Goal: Navigation & Orientation: Understand site structure

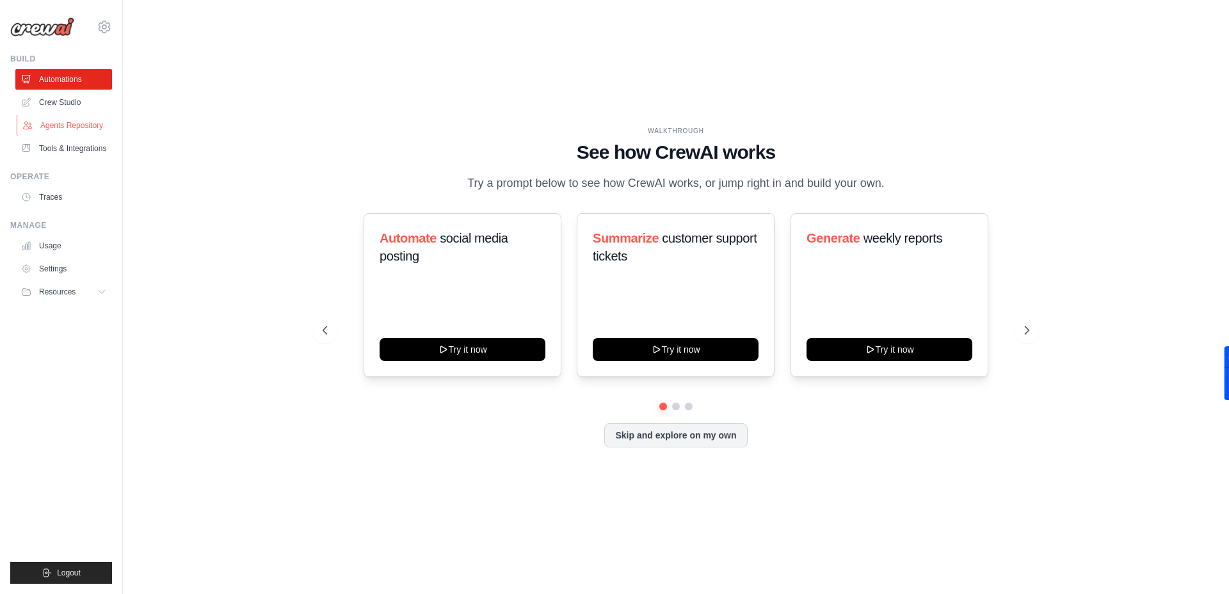
click at [76, 121] on link "Agents Repository" at bounding box center [65, 125] width 97 height 20
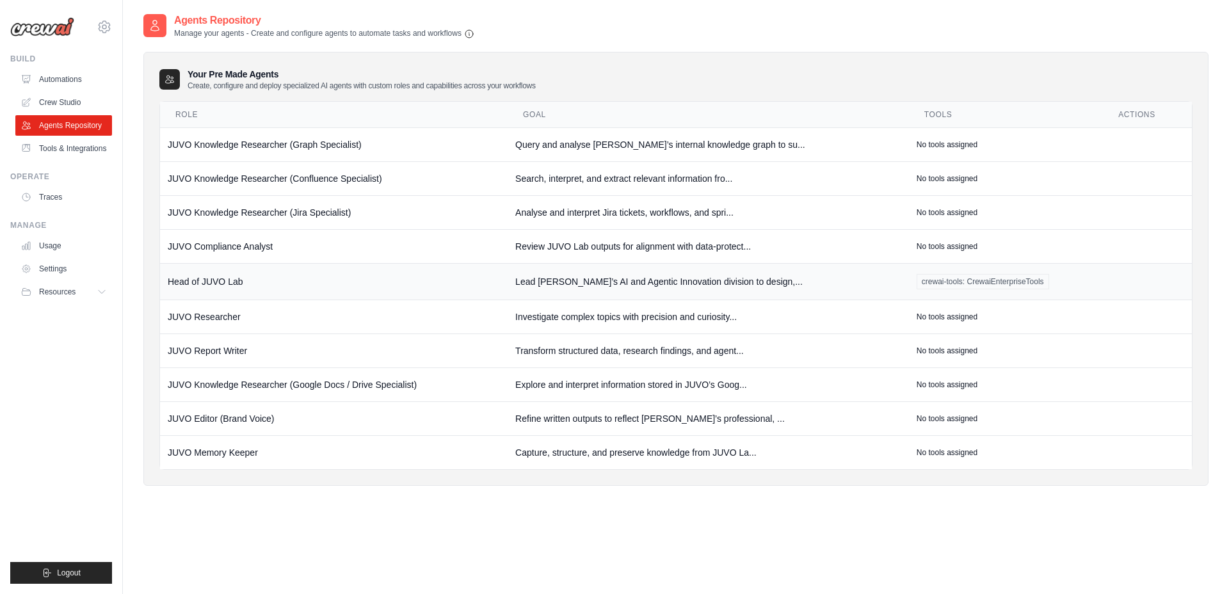
click at [215, 281] on td "Head of JUVO Lab" at bounding box center [333, 281] width 347 height 36
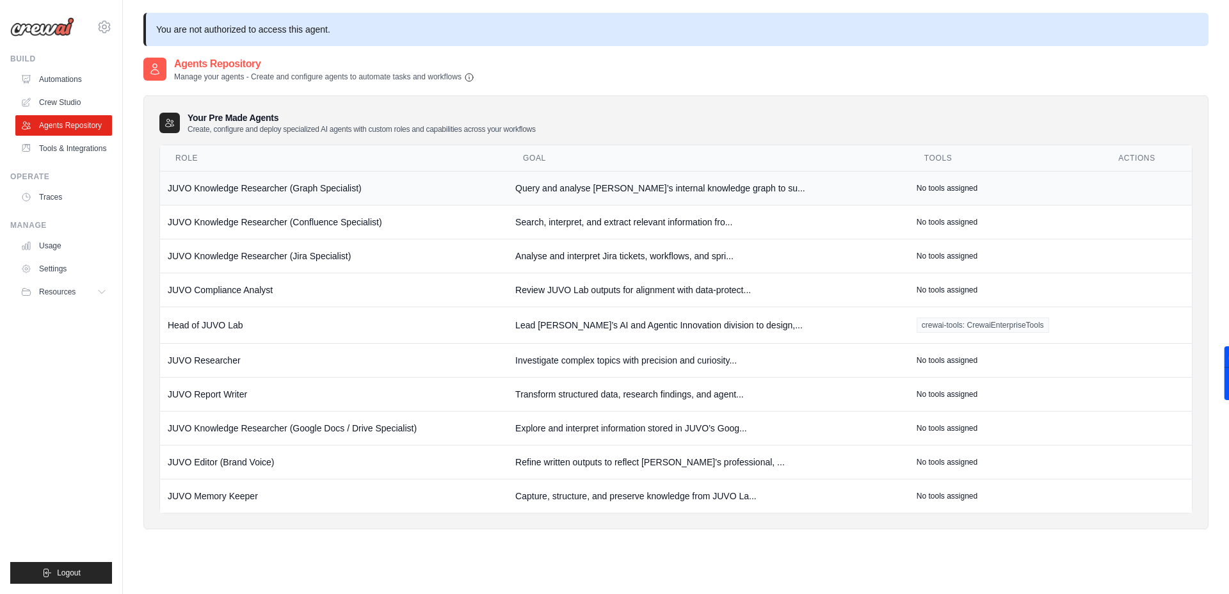
click at [266, 189] on td "JUVO Knowledge Researcher (Graph Specialist)" at bounding box center [333, 188] width 347 height 34
click at [264, 221] on td "JUVO Knowledge Researcher (Confluence Specialist)" at bounding box center [333, 222] width 347 height 34
click at [252, 259] on td "JUVO Knowledge Researcher (Jira Specialist)" at bounding box center [333, 256] width 347 height 34
click at [56, 101] on link "Crew Studio" at bounding box center [65, 102] width 97 height 20
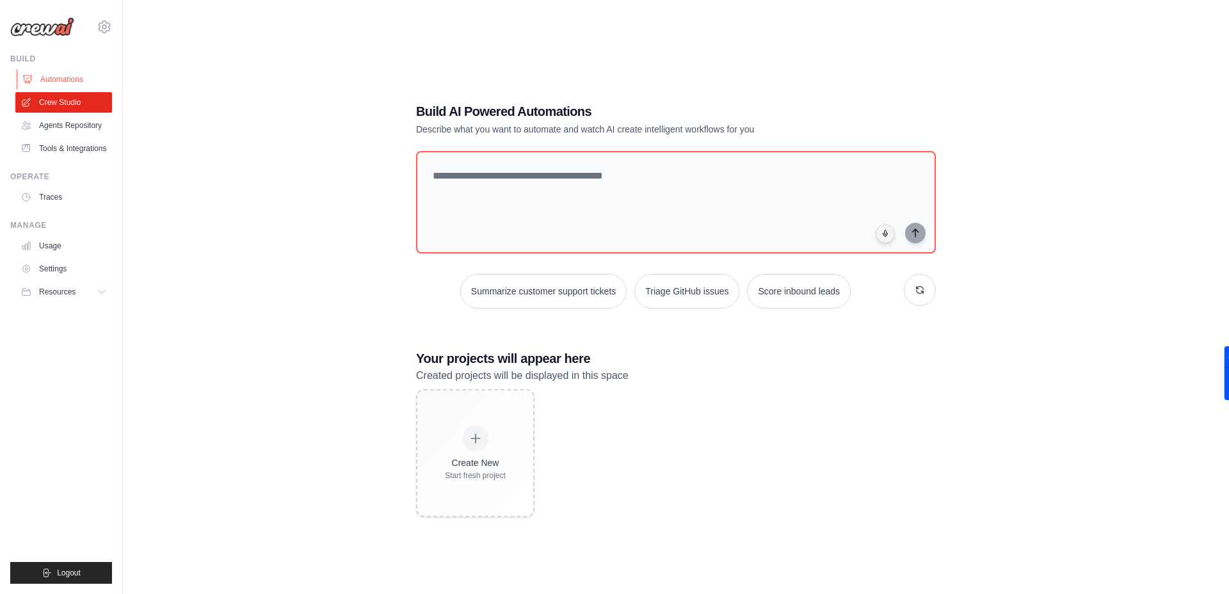
click at [58, 76] on link "Automations" at bounding box center [65, 79] width 97 height 20
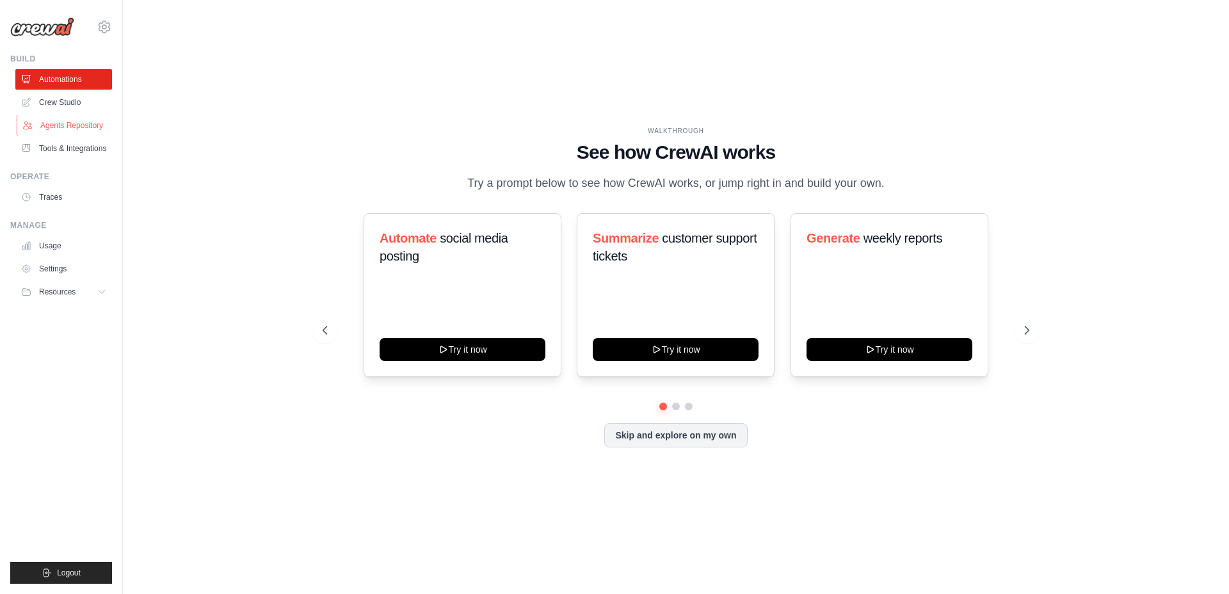
click at [52, 125] on link "Agents Repository" at bounding box center [65, 125] width 97 height 20
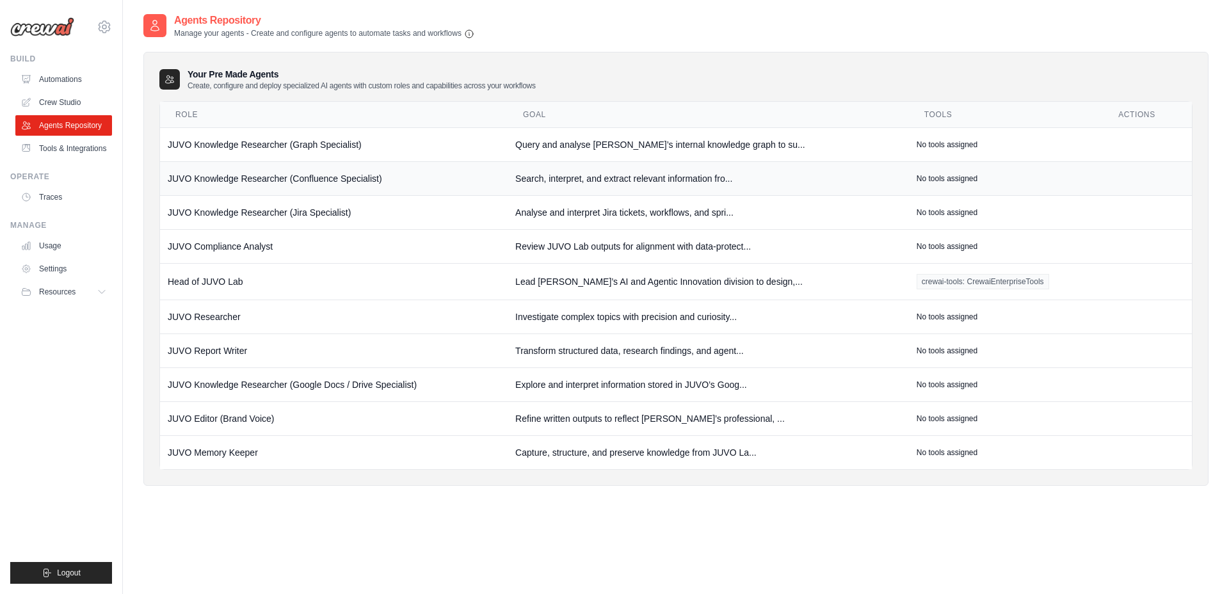
click at [262, 177] on td "JUVO Knowledge Researcher (Confluence Specialist)" at bounding box center [333, 178] width 347 height 34
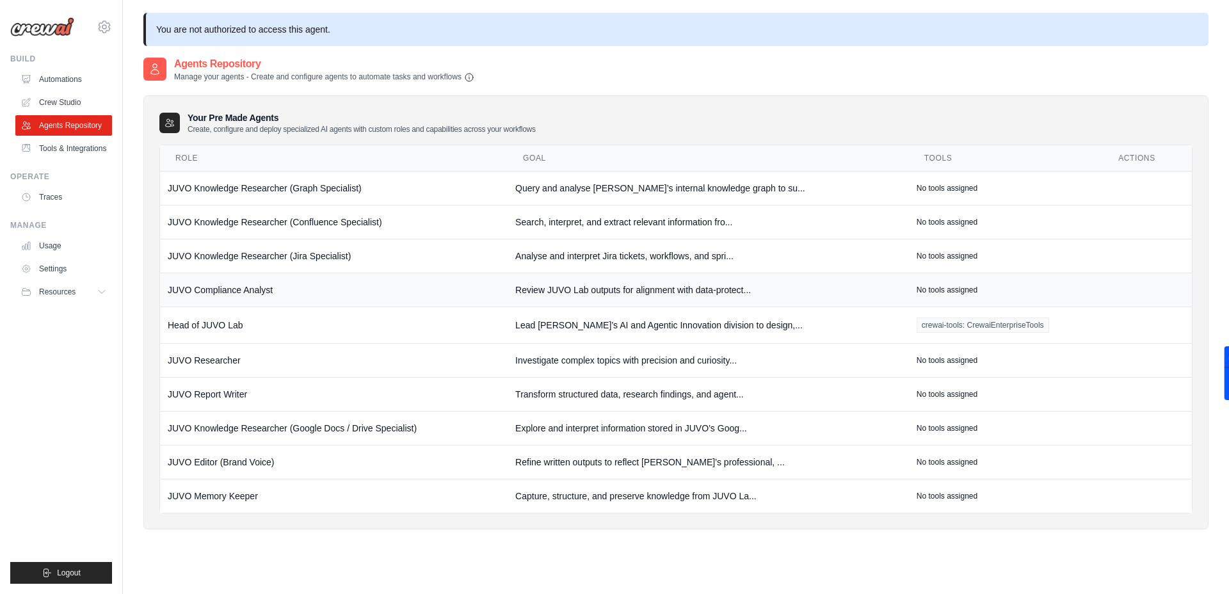
click at [218, 291] on td "JUVO Compliance Analyst" at bounding box center [333, 290] width 347 height 34
click at [218, 495] on td "JUVO Memory Keeper" at bounding box center [333, 496] width 347 height 34
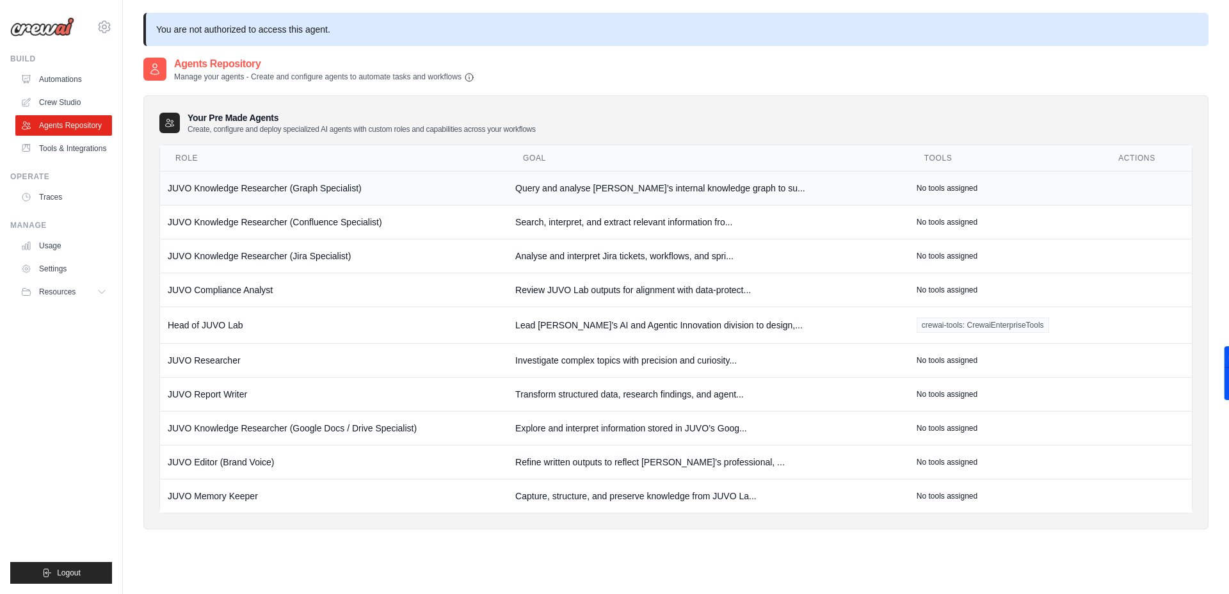
click at [253, 186] on td "JUVO Knowledge Researcher (Graph Specialist)" at bounding box center [333, 188] width 347 height 34
click at [261, 220] on td "JUVO Knowledge Researcher (Confluence Specialist)" at bounding box center [333, 222] width 347 height 34
click at [262, 258] on td "JUVO Knowledge Researcher (Jira Specialist)" at bounding box center [333, 256] width 347 height 34
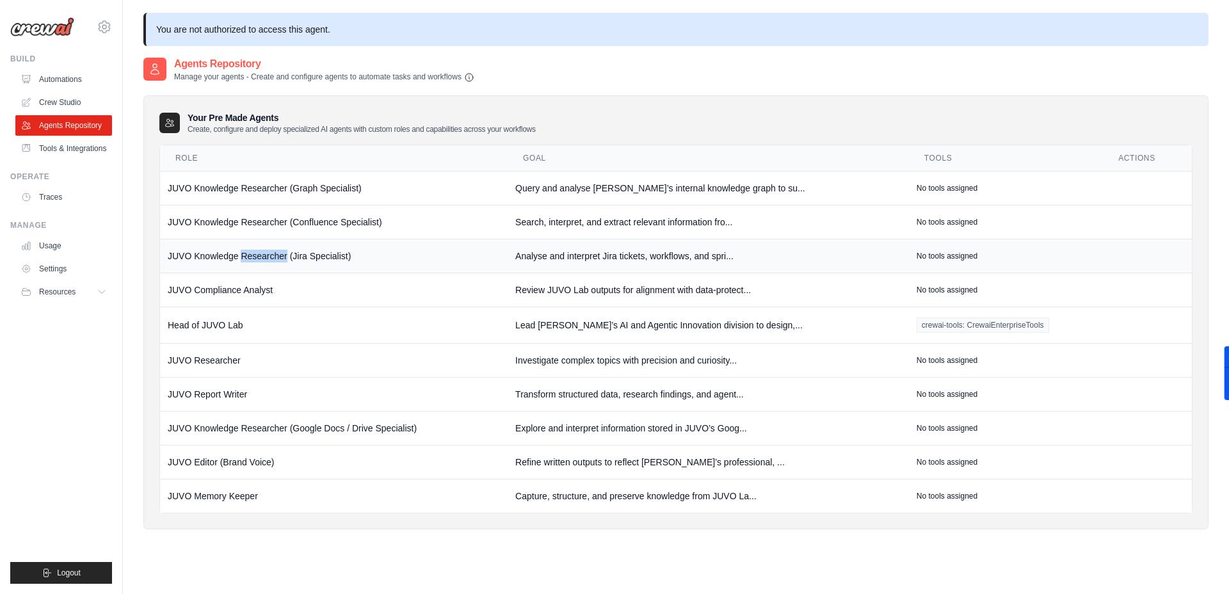
click at [263, 257] on td "JUVO Knowledge Researcher (Jira Specialist)" at bounding box center [333, 256] width 347 height 34
click at [250, 290] on td "JUVO Compliance Analyst" at bounding box center [333, 290] width 347 height 34
click at [180, 326] on td "Head of JUVO Lab" at bounding box center [333, 325] width 347 height 36
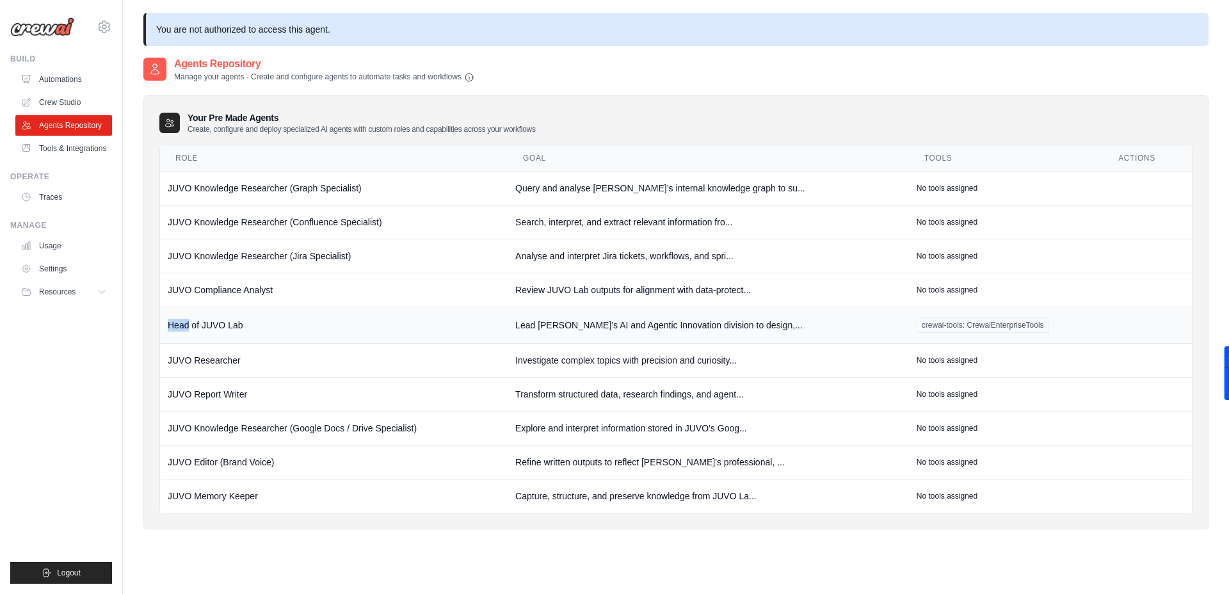
click at [180, 326] on td "Head of JUVO Lab" at bounding box center [333, 325] width 347 height 36
click at [216, 361] on td "JUVO Researcher" at bounding box center [333, 360] width 347 height 34
click at [76, 148] on link "Tools & Integrations" at bounding box center [65, 148] width 97 height 20
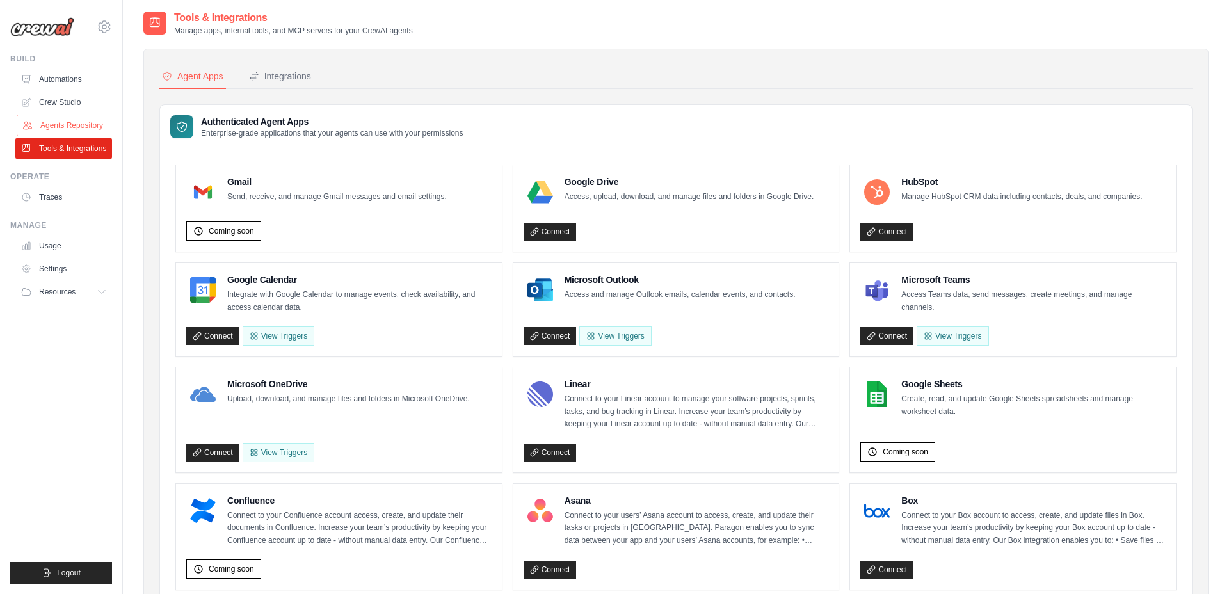
click at [72, 127] on link "Agents Repository" at bounding box center [65, 125] width 97 height 20
